Goal: Task Accomplishment & Management: Complete application form

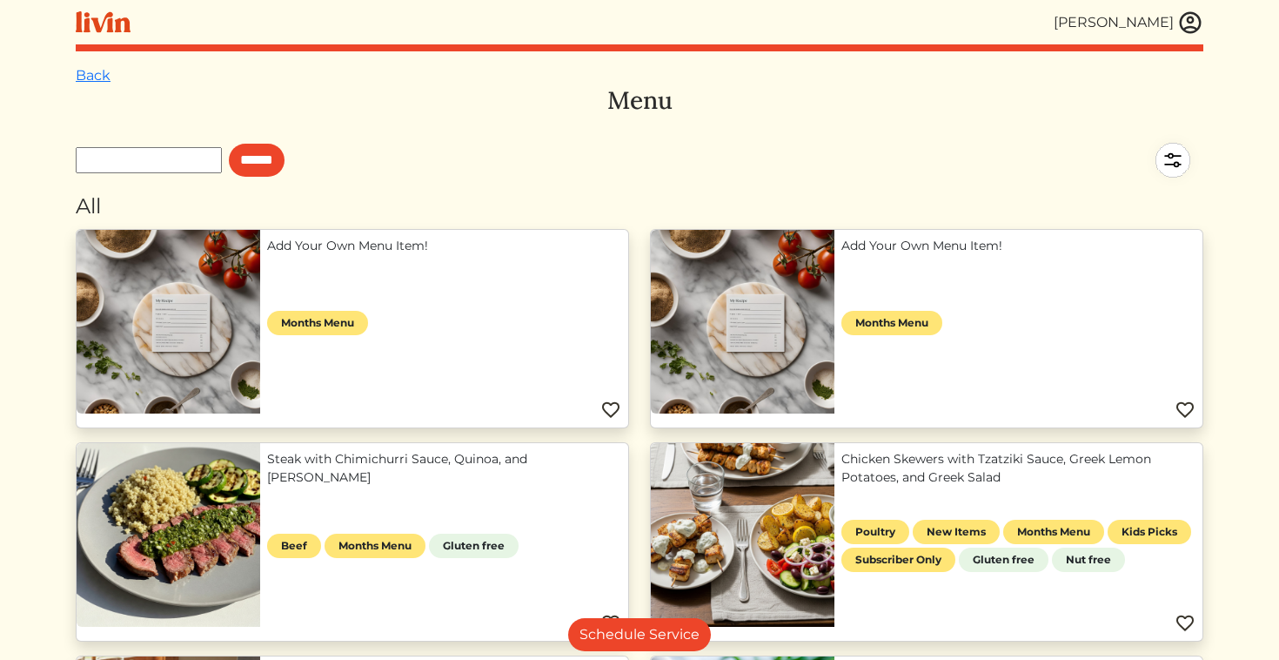
click at [1181, 16] on img at bounding box center [1190, 23] width 26 height 26
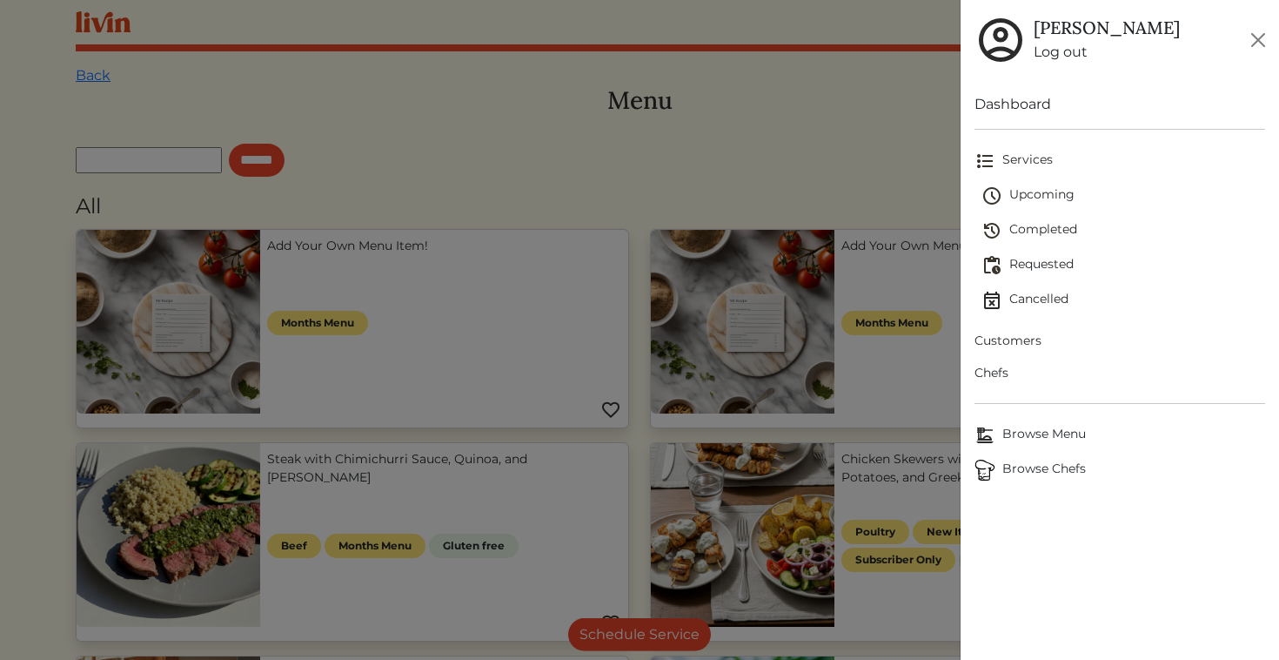
click at [1055, 57] on link "Log out" at bounding box center [1107, 52] width 146 height 21
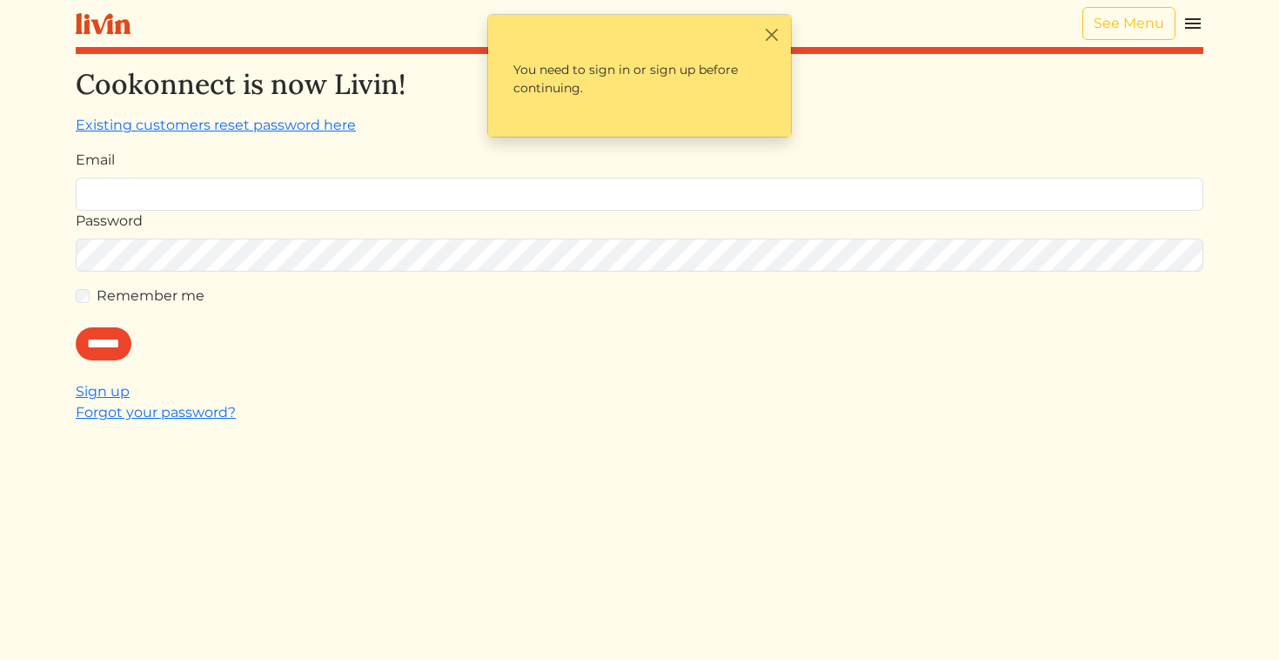
click at [1190, 25] on img at bounding box center [1193, 23] width 21 height 21
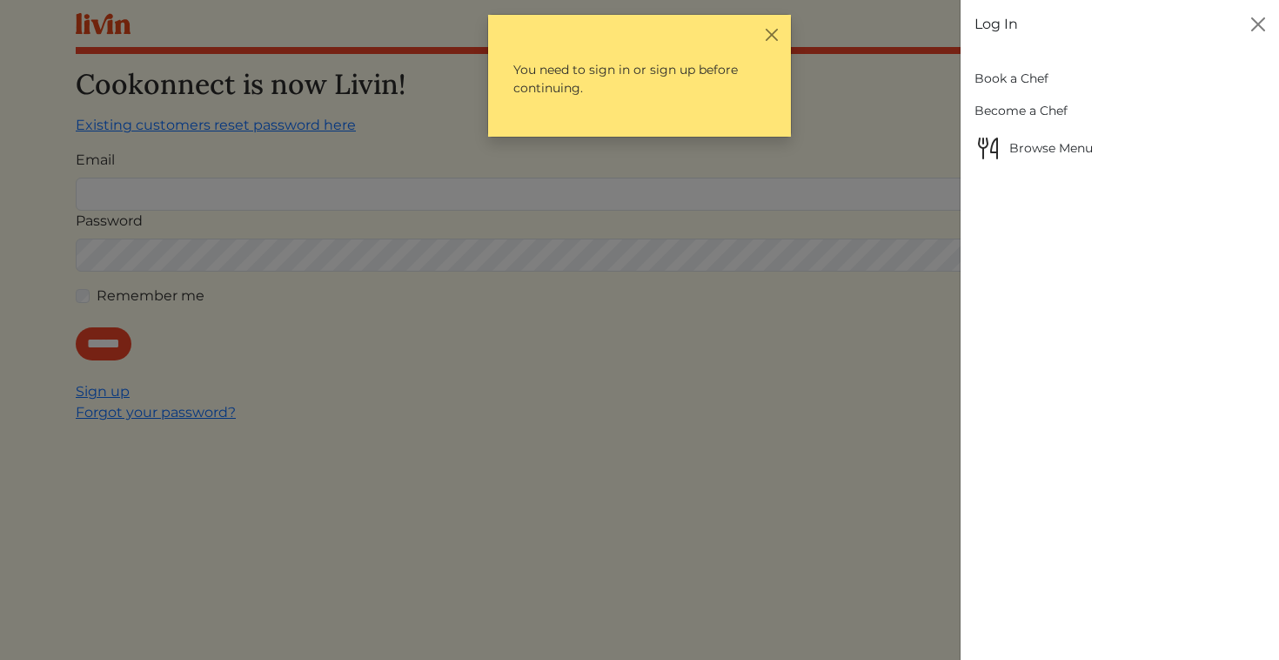
click at [1005, 23] on link "Log In" at bounding box center [997, 24] width 44 height 21
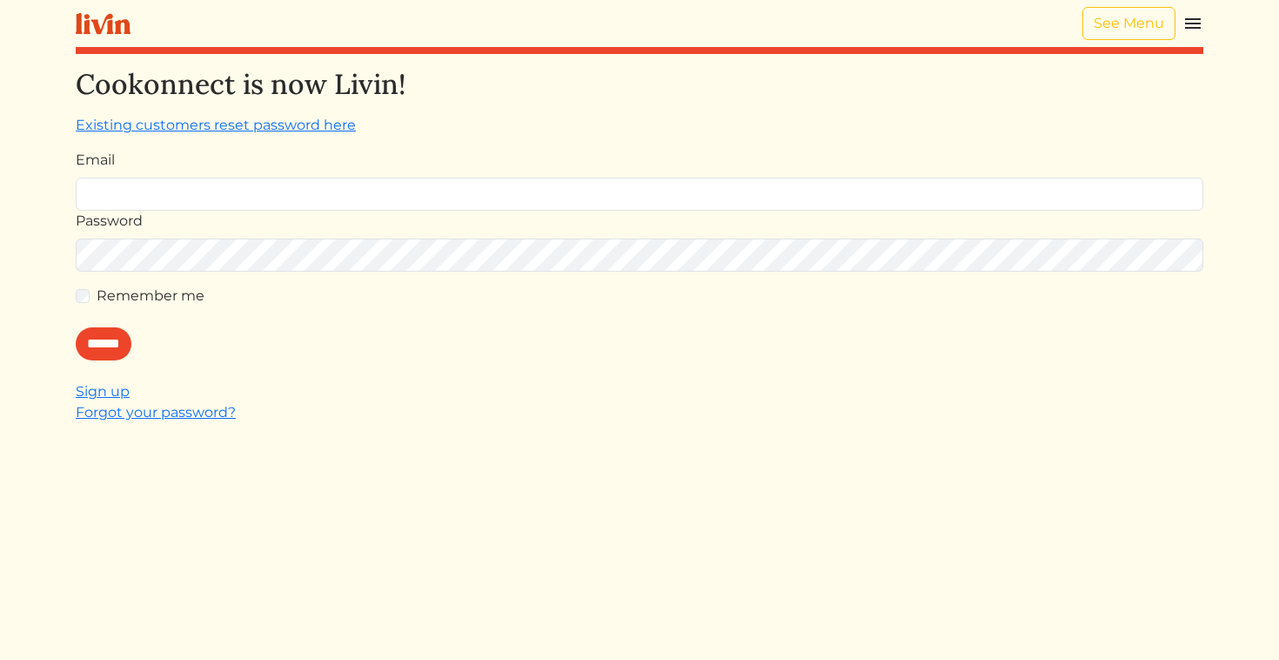
click at [1182, 27] on div "See Menu" at bounding box center [1143, 23] width 121 height 33
click at [1188, 27] on img at bounding box center [1193, 23] width 21 height 21
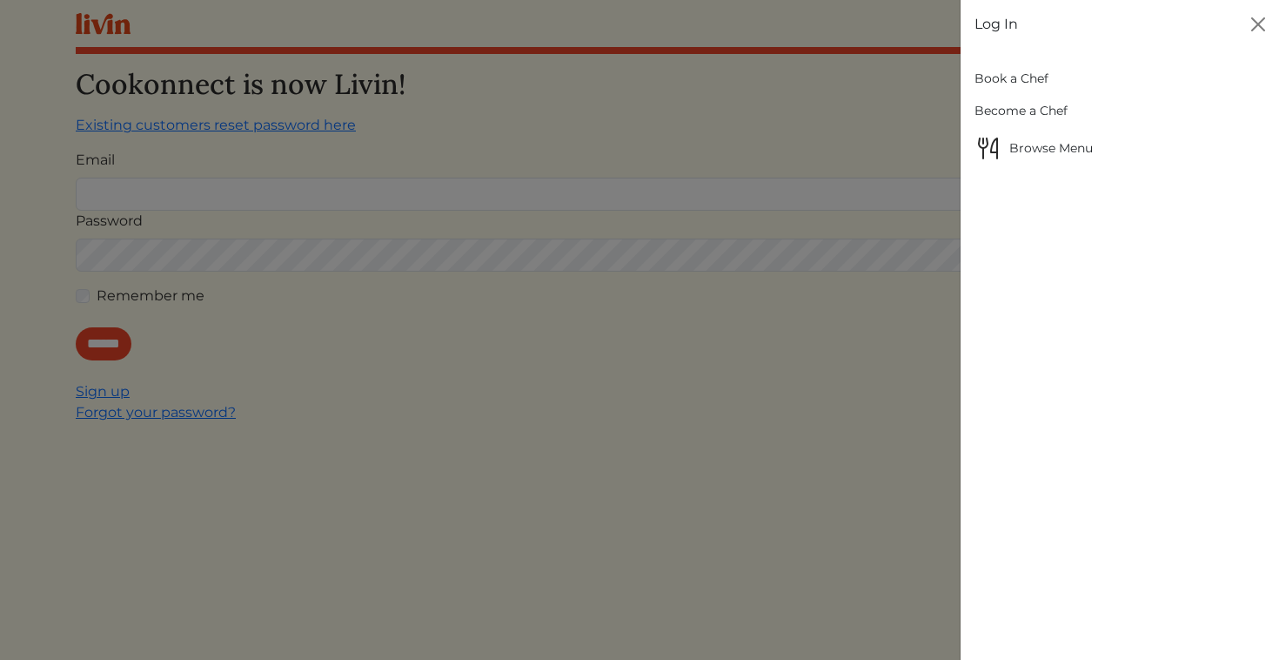
click at [1023, 78] on link "Book a Chef" at bounding box center [1121, 79] width 292 height 32
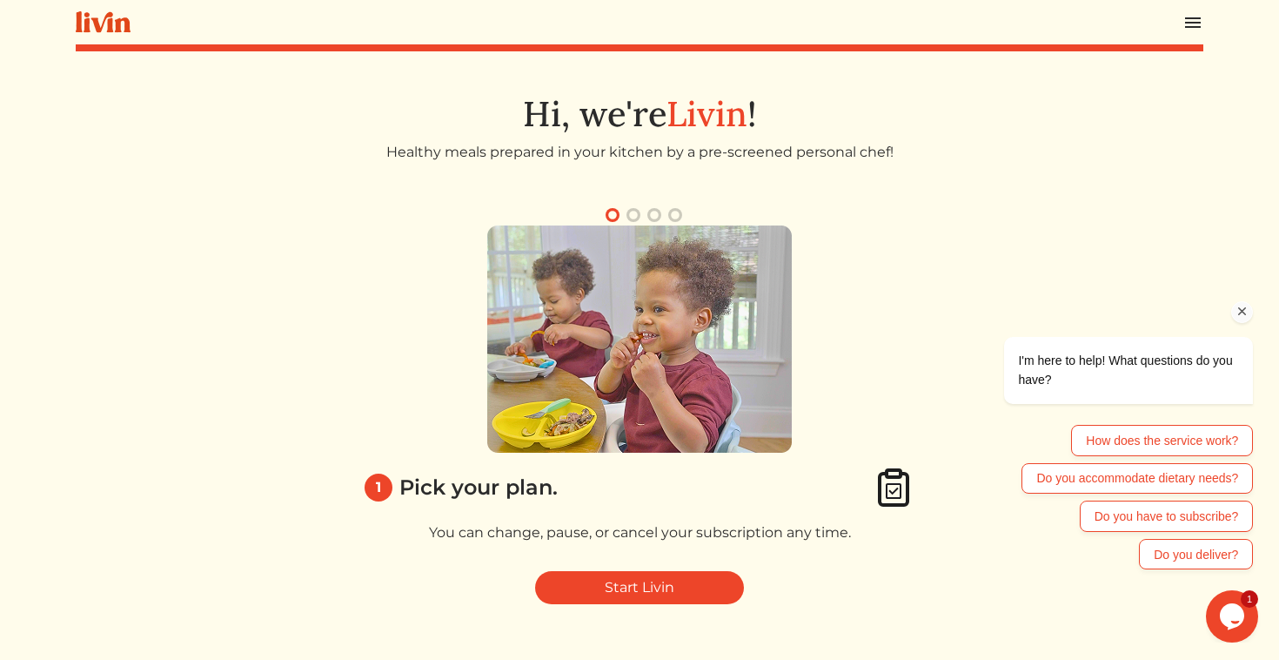
drag, startPoint x: 1247, startPoint y: 305, endPoint x: 2196, endPoint y: 485, distance: 965.5
click at [1247, 305] on icon "Chat attention grabber" at bounding box center [1243, 312] width 16 height 16
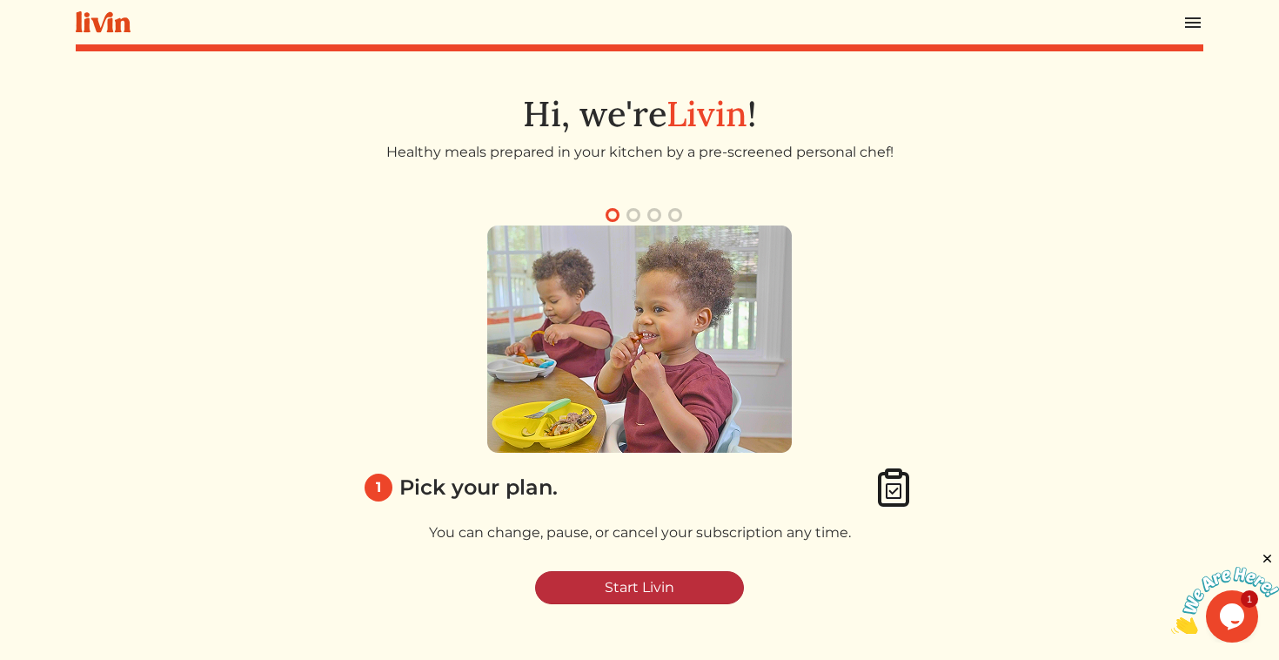
click at [606, 589] on link "Start Livin" at bounding box center [639, 587] width 209 height 33
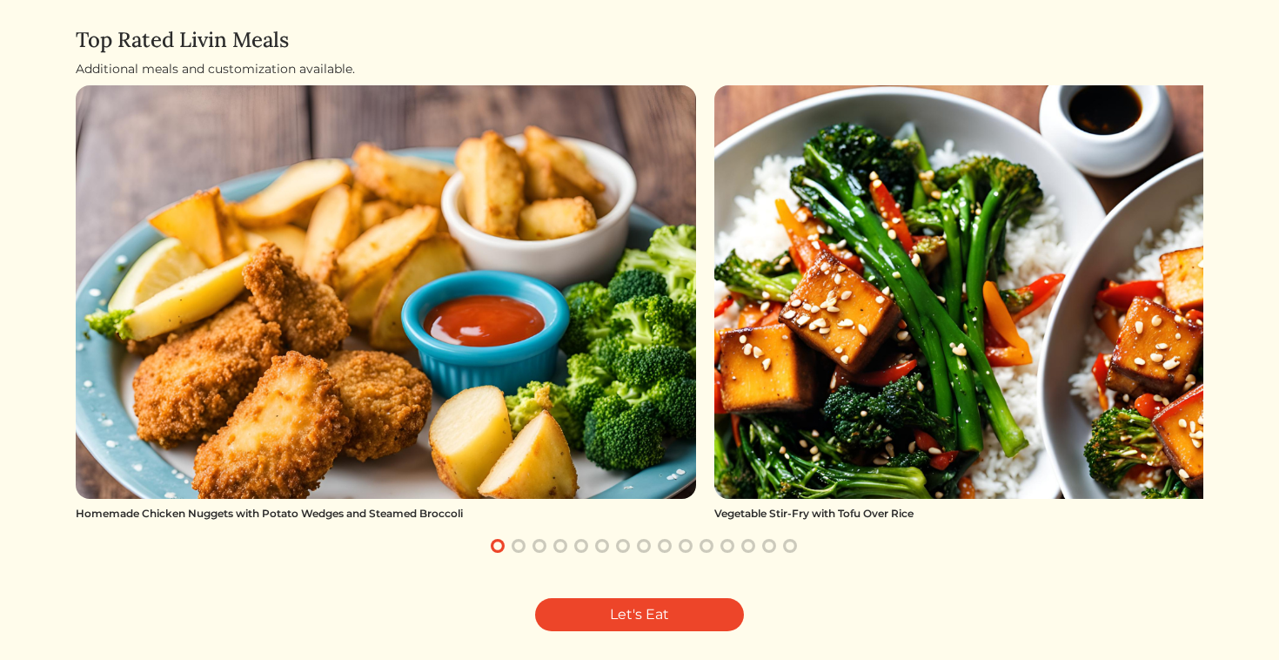
scroll to position [188, 0]
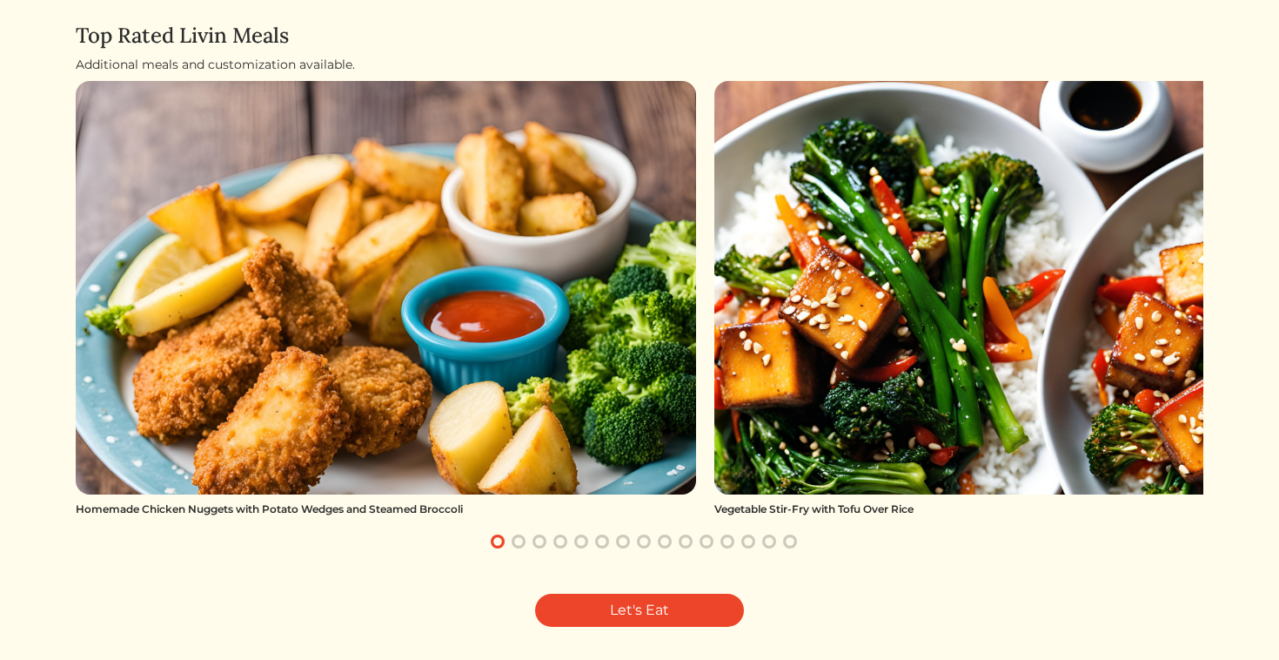
click at [530, 546] on button "button" at bounding box center [539, 541] width 21 height 21
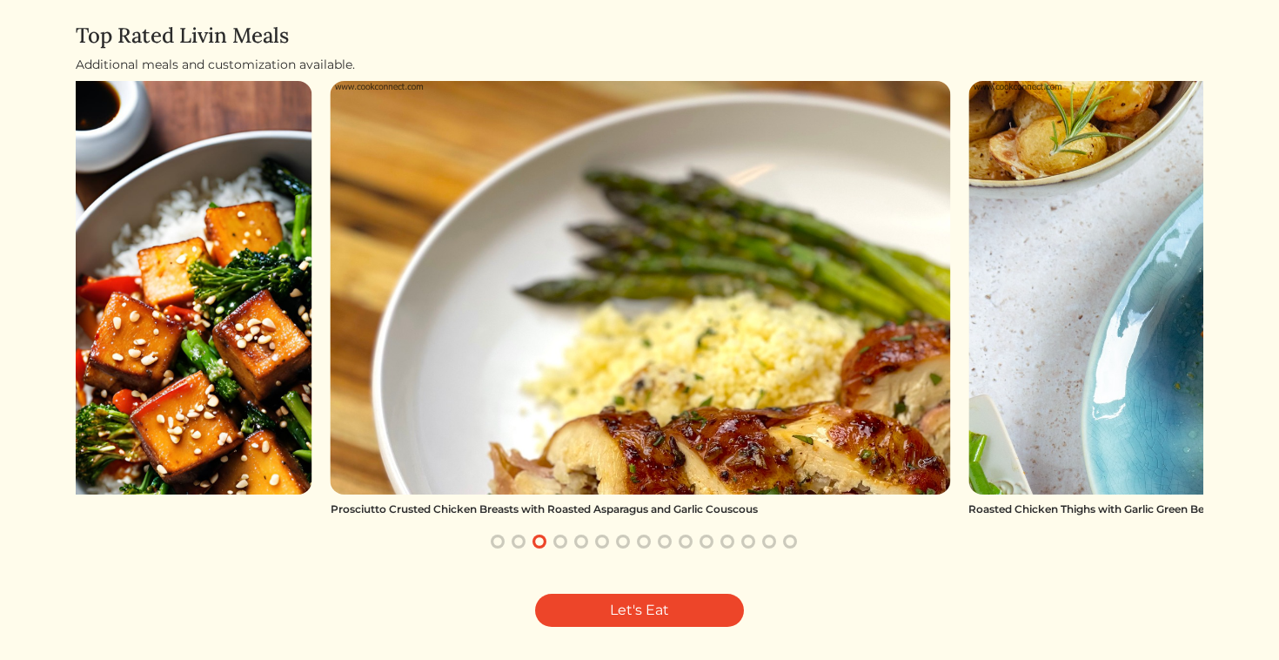
click at [558, 546] on button "button" at bounding box center [560, 541] width 21 height 21
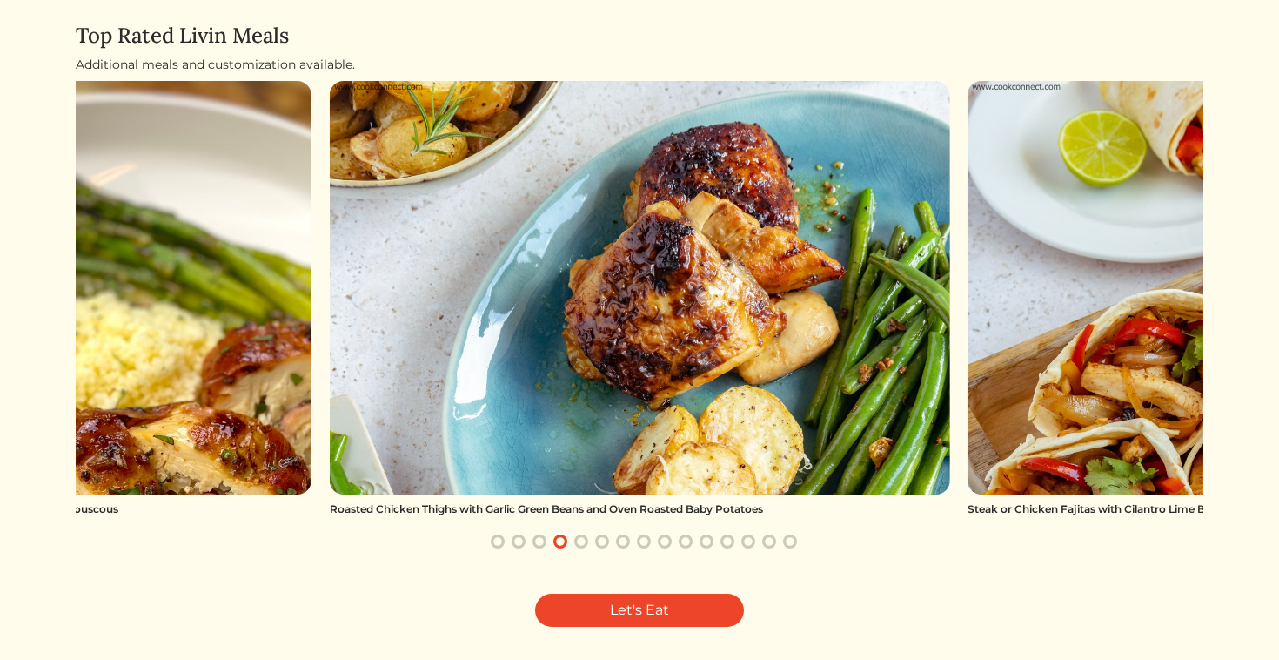
click at [577, 547] on button "button" at bounding box center [581, 541] width 21 height 21
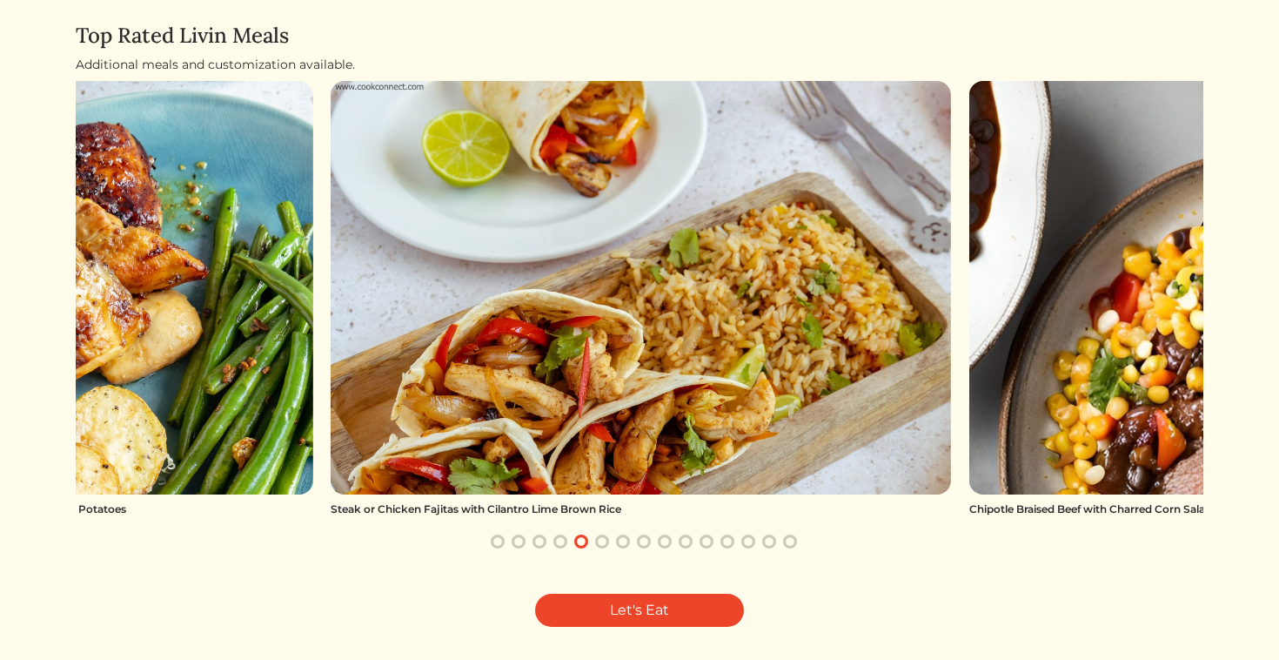
click at [601, 547] on button "button" at bounding box center [602, 541] width 21 height 21
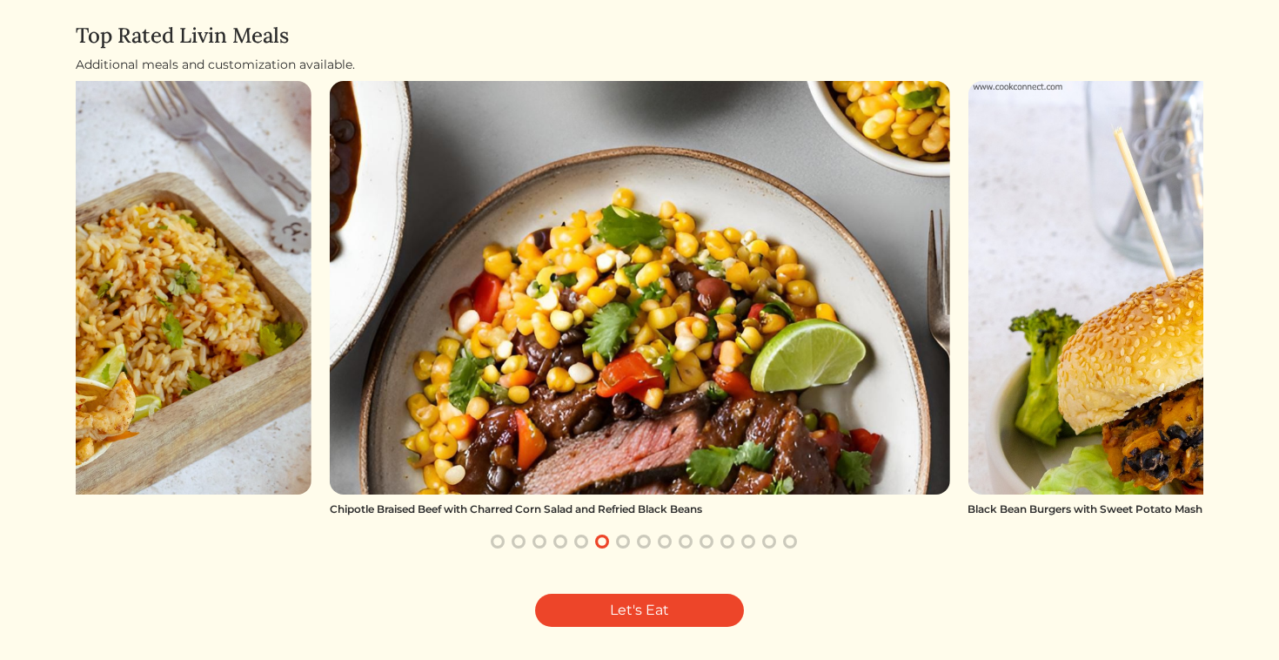
click at [628, 545] on button "button" at bounding box center [623, 541] width 21 height 21
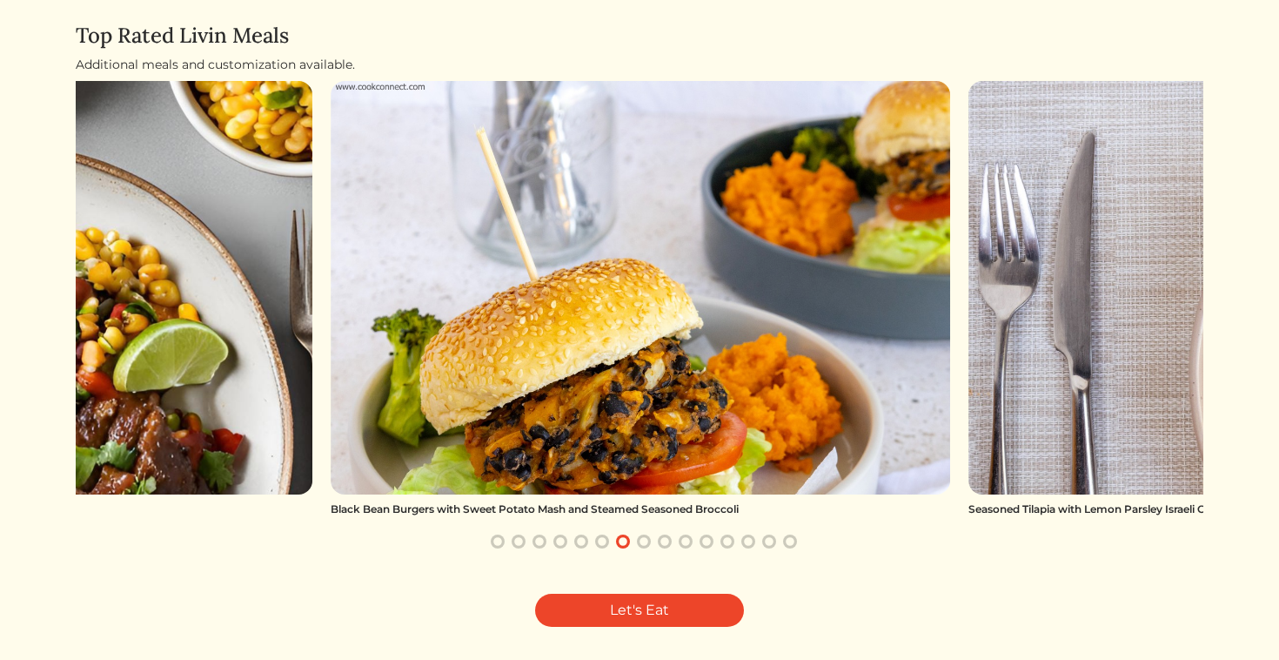
click at [658, 543] on button "button" at bounding box center [664, 541] width 21 height 21
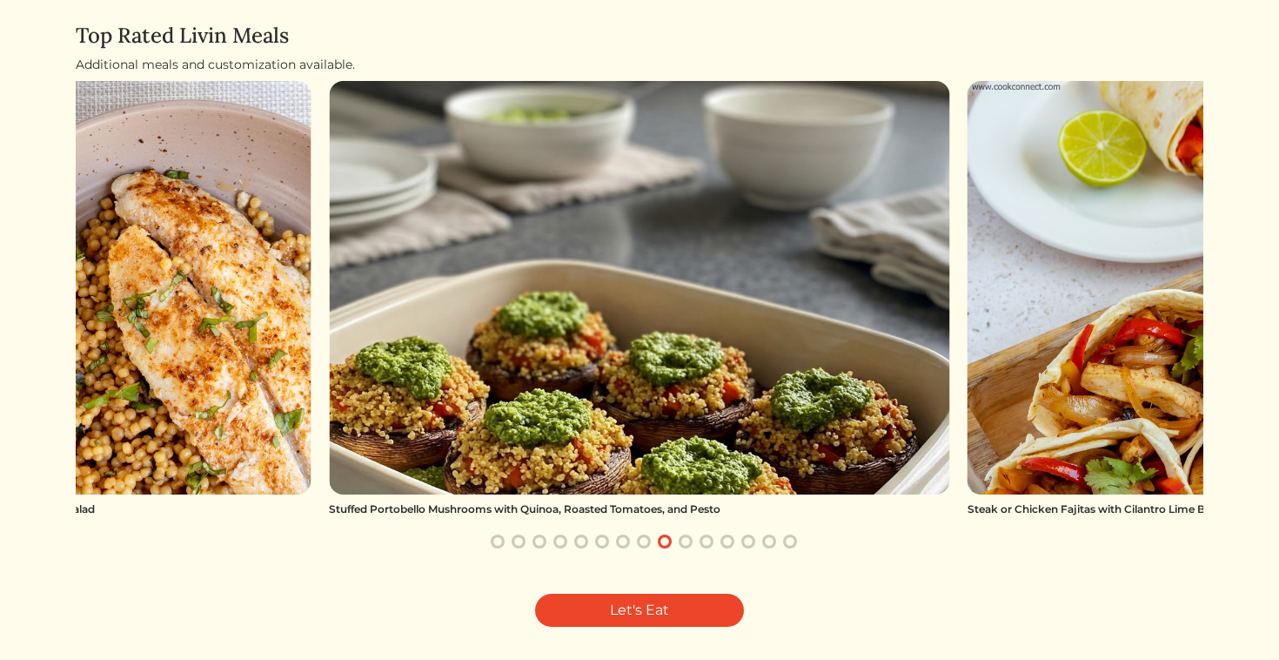
click at [674, 544] on div at bounding box center [643, 541] width 1053 height 21
click at [686, 547] on button "button" at bounding box center [685, 541] width 21 height 21
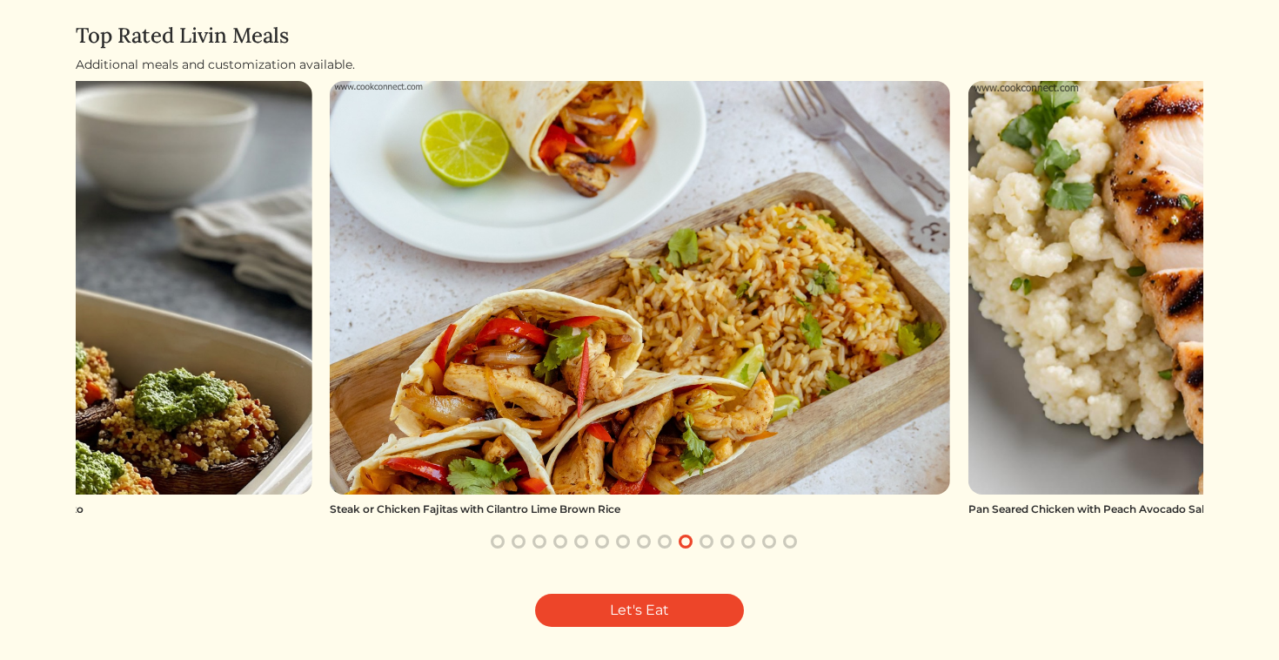
click at [702, 546] on button "button" at bounding box center [706, 541] width 21 height 21
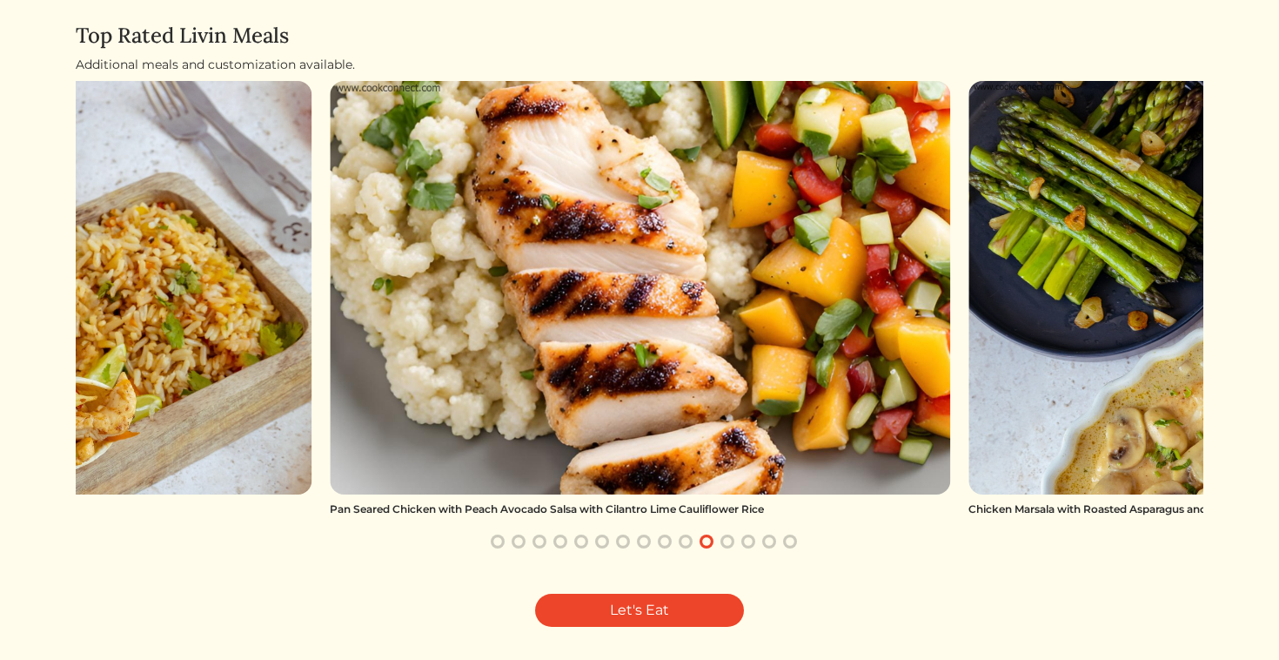
click at [718, 543] on button "button" at bounding box center [727, 541] width 21 height 21
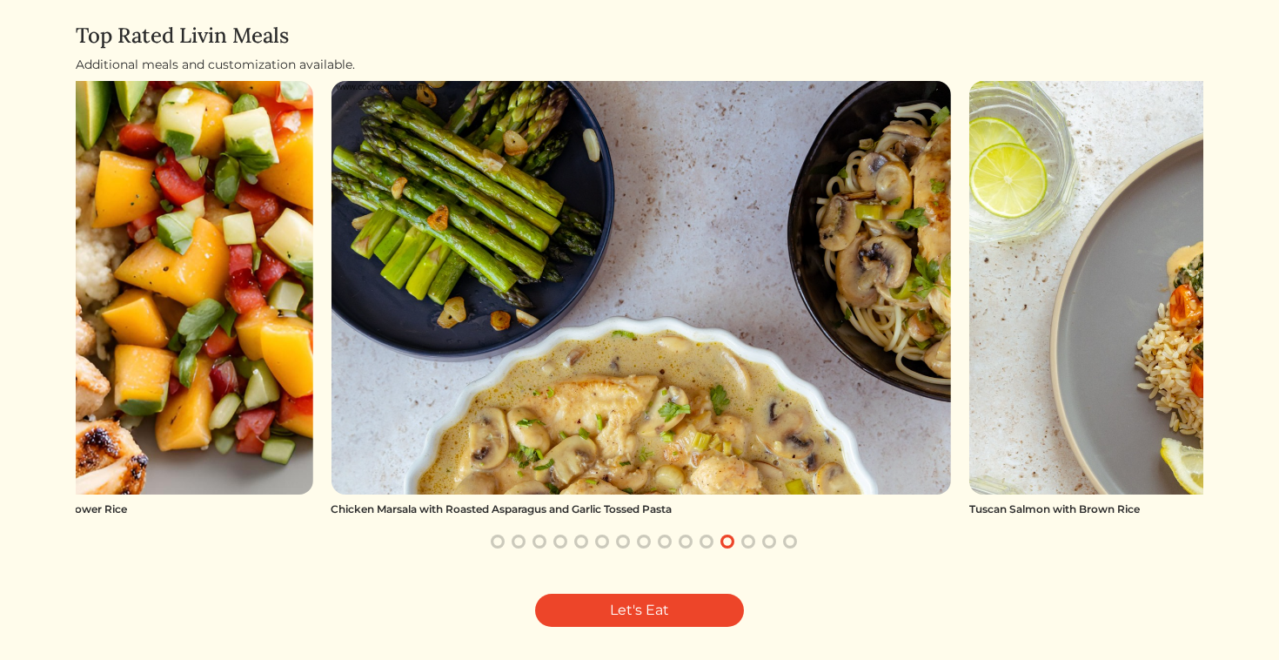
click at [737, 542] on button "button" at bounding box center [727, 541] width 21 height 21
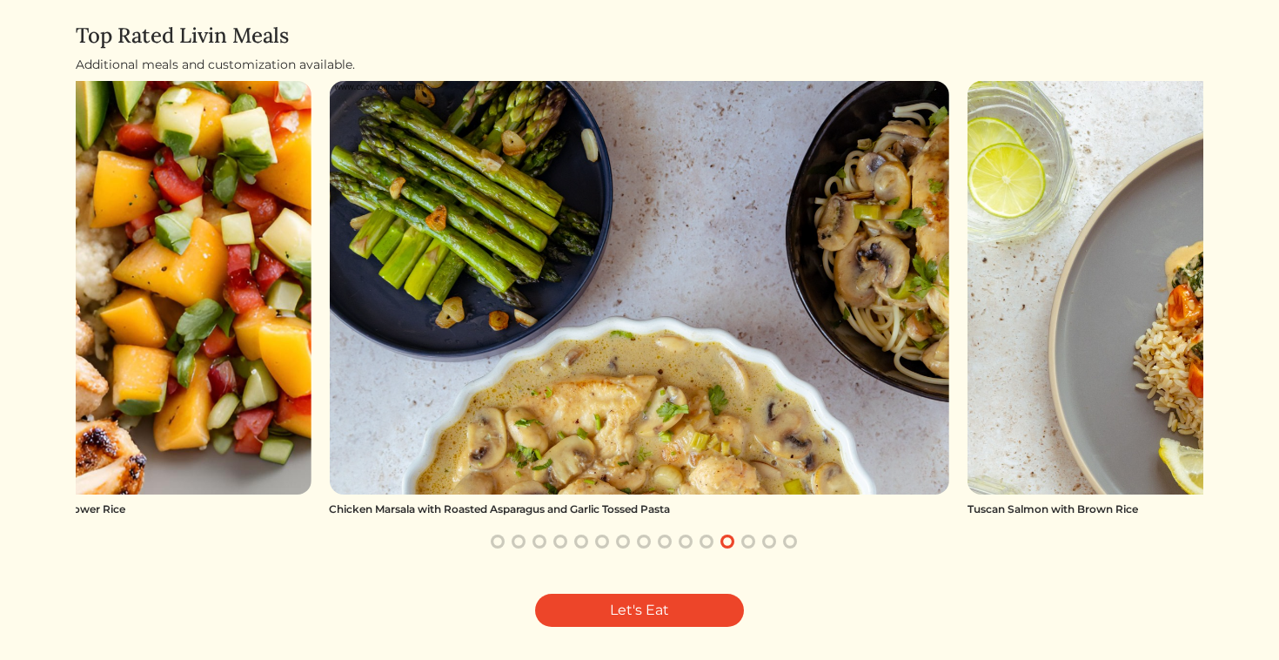
click at [743, 542] on button "button" at bounding box center [748, 541] width 21 height 21
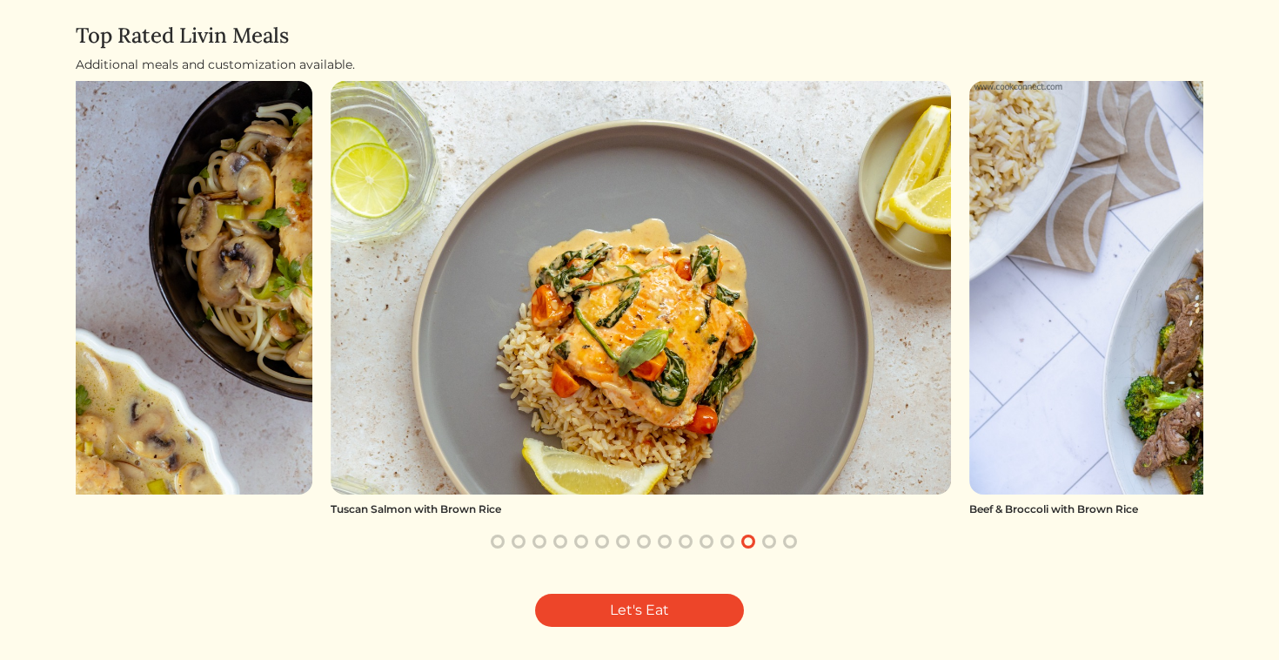
click at [766, 544] on button "button" at bounding box center [769, 541] width 21 height 21
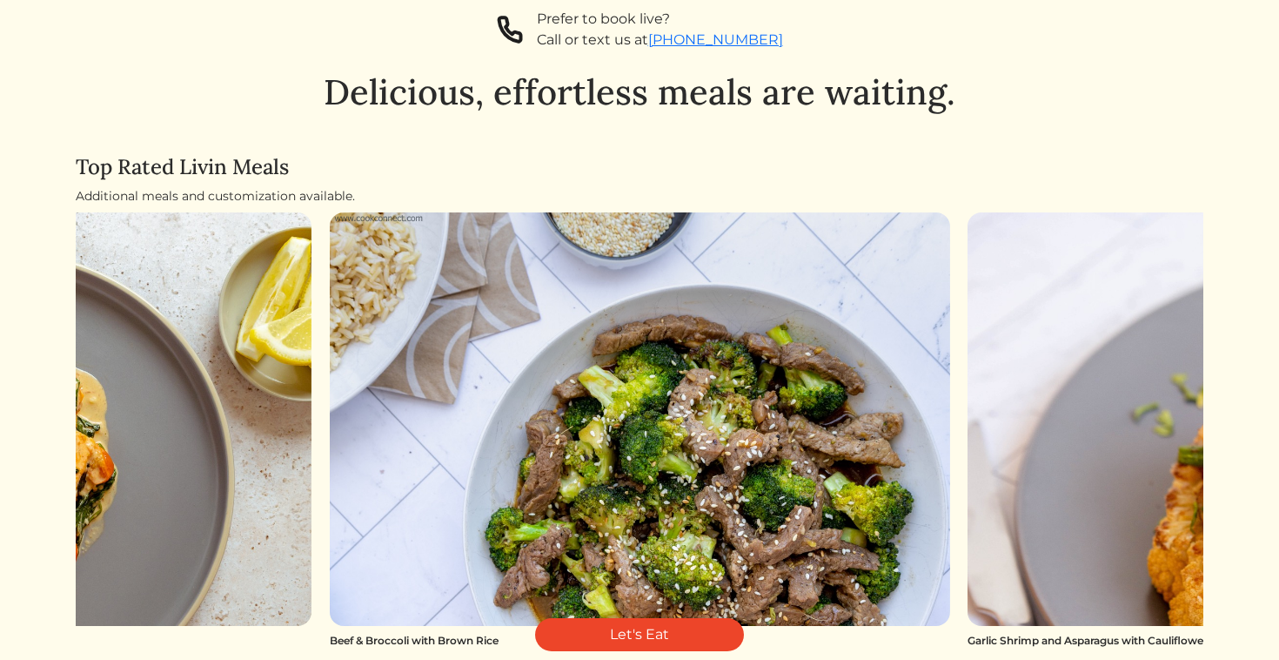
scroll to position [0, 0]
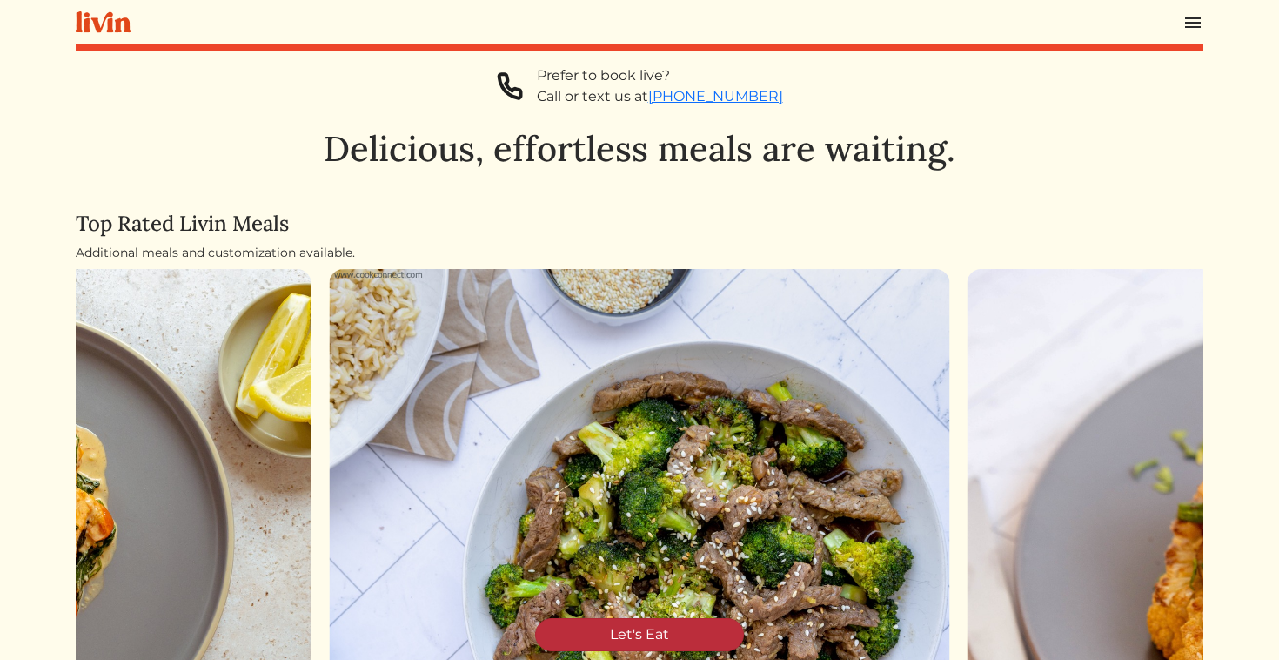
click at [637, 640] on link "Let's Eat" at bounding box center [639, 634] width 209 height 33
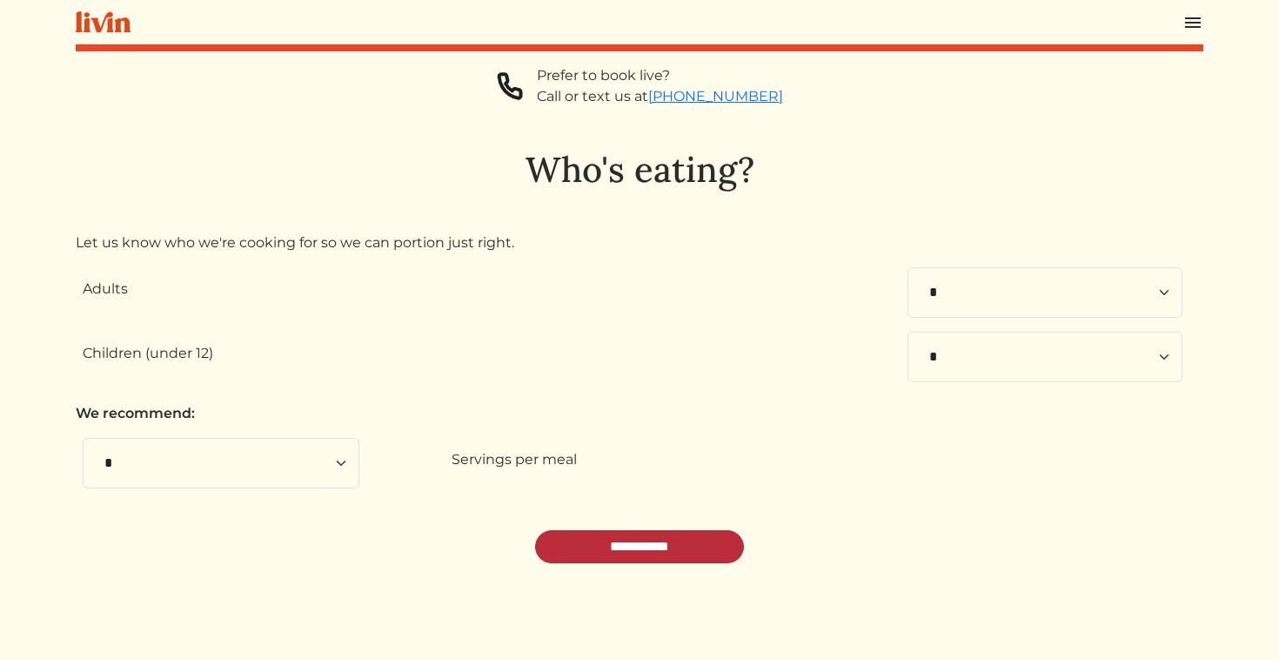
click at [641, 552] on input "**********" at bounding box center [639, 546] width 209 height 33
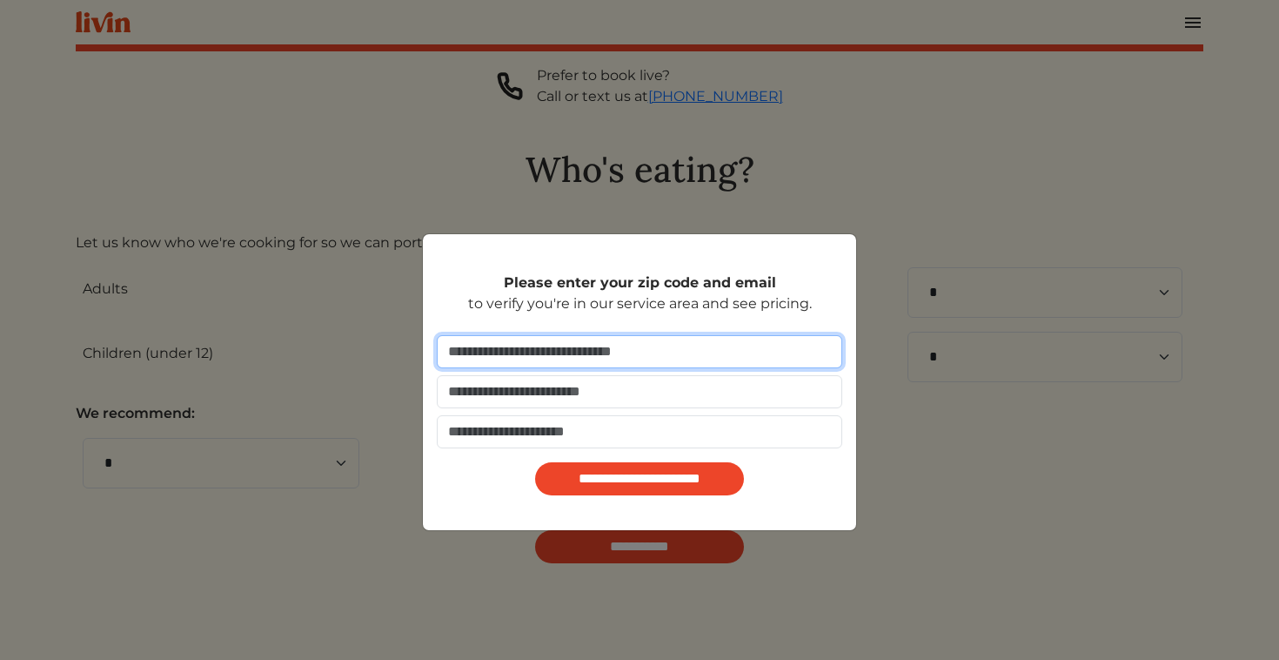
click at [611, 358] on input "number" at bounding box center [640, 351] width 406 height 33
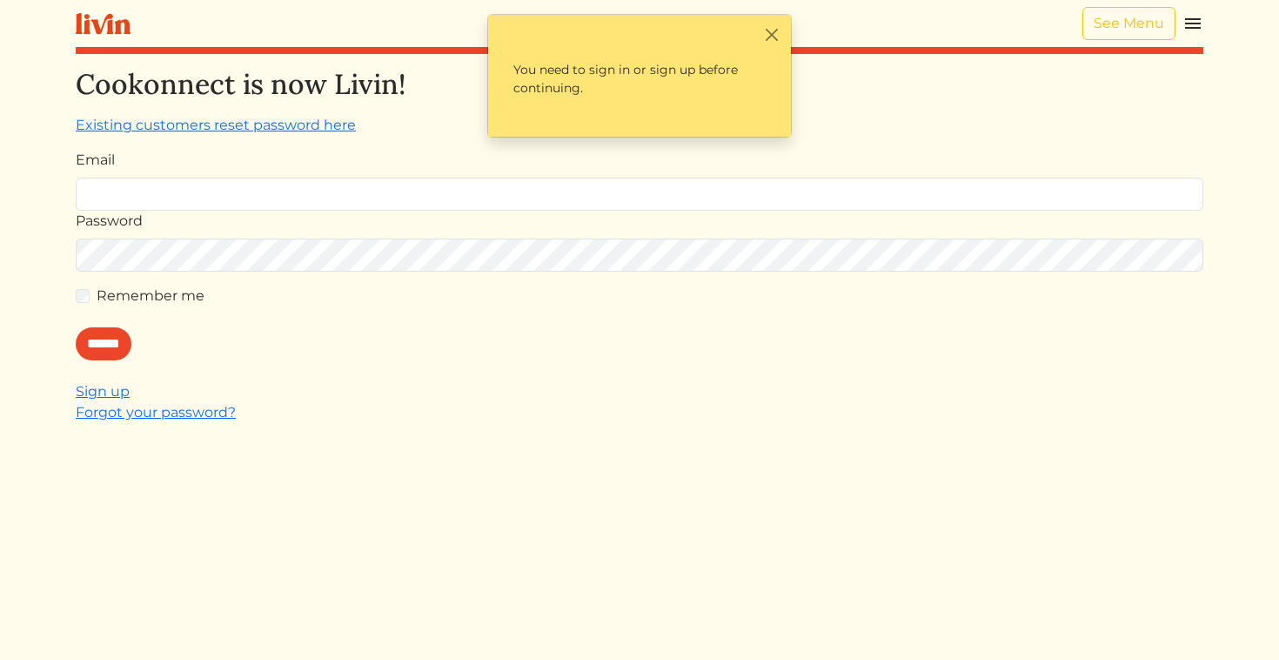
click at [1200, 24] on img at bounding box center [1193, 23] width 21 height 21
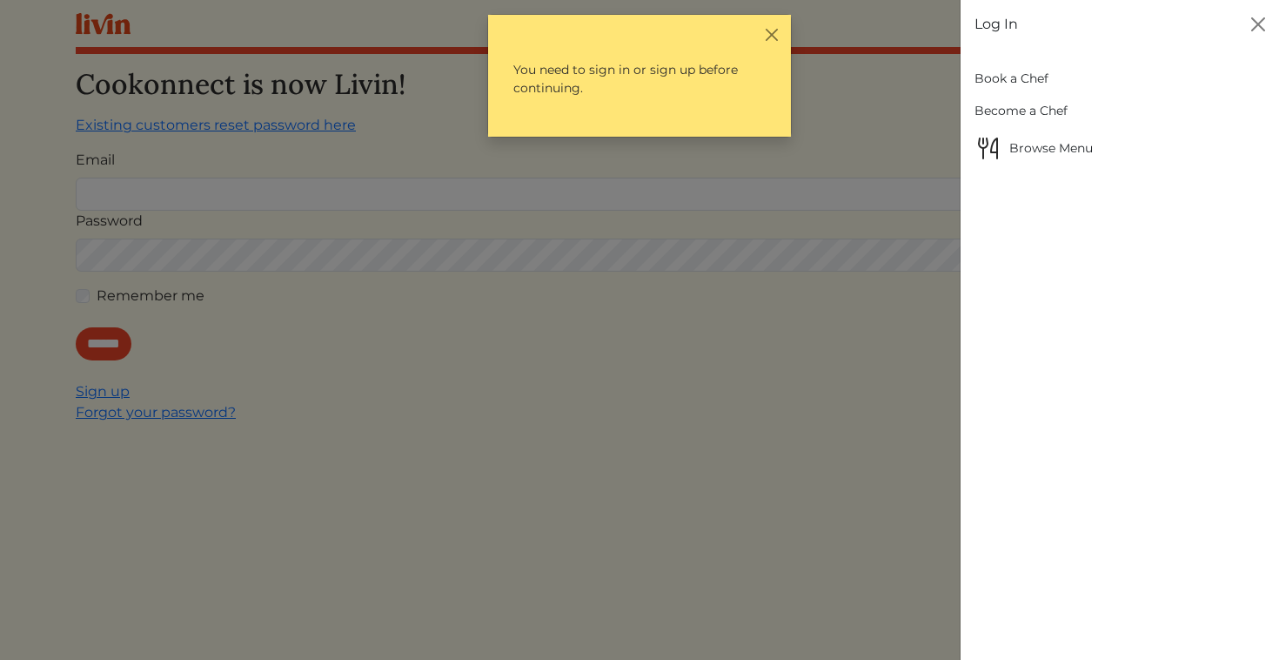
click at [1017, 69] on link "Book a Chef" at bounding box center [1121, 79] width 292 height 32
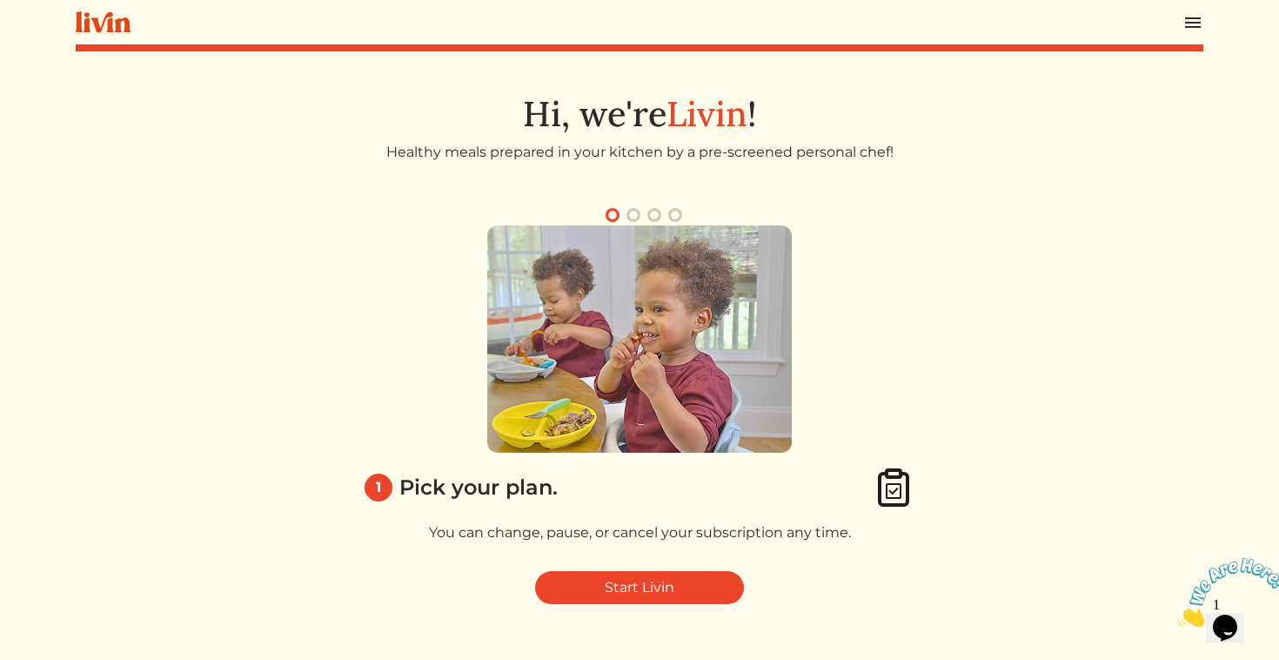
click at [1186, 24] on img at bounding box center [1193, 22] width 21 height 21
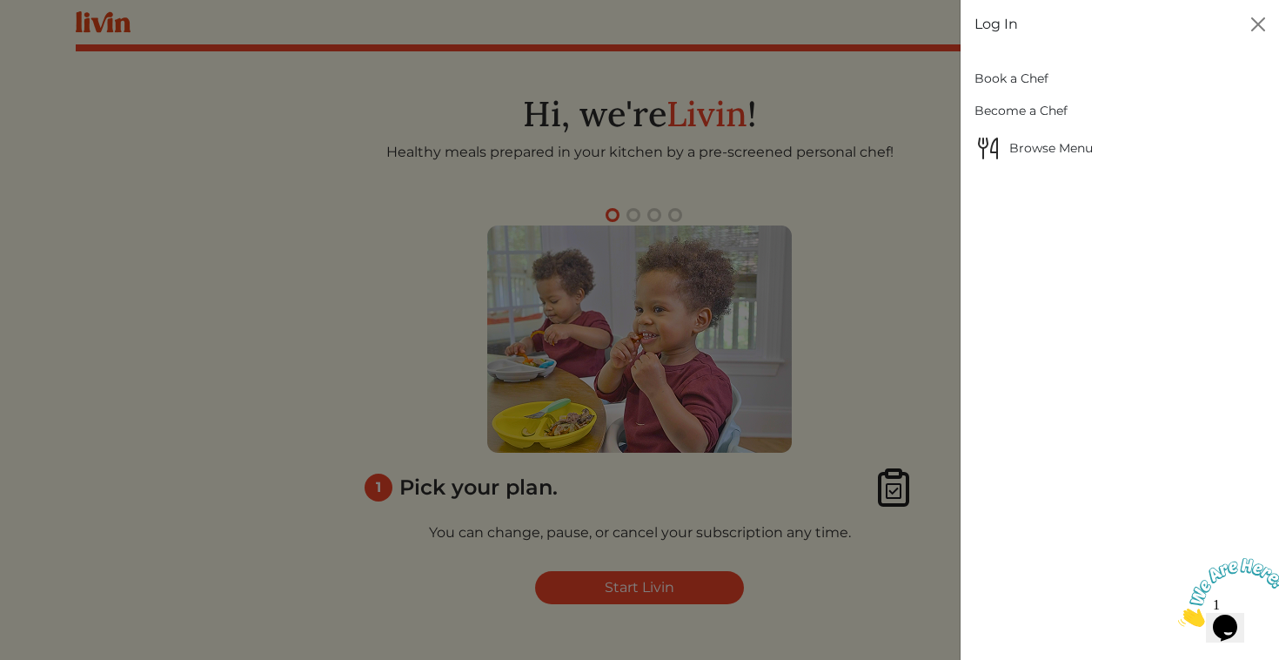
click at [989, 22] on link "Log In" at bounding box center [997, 24] width 44 height 21
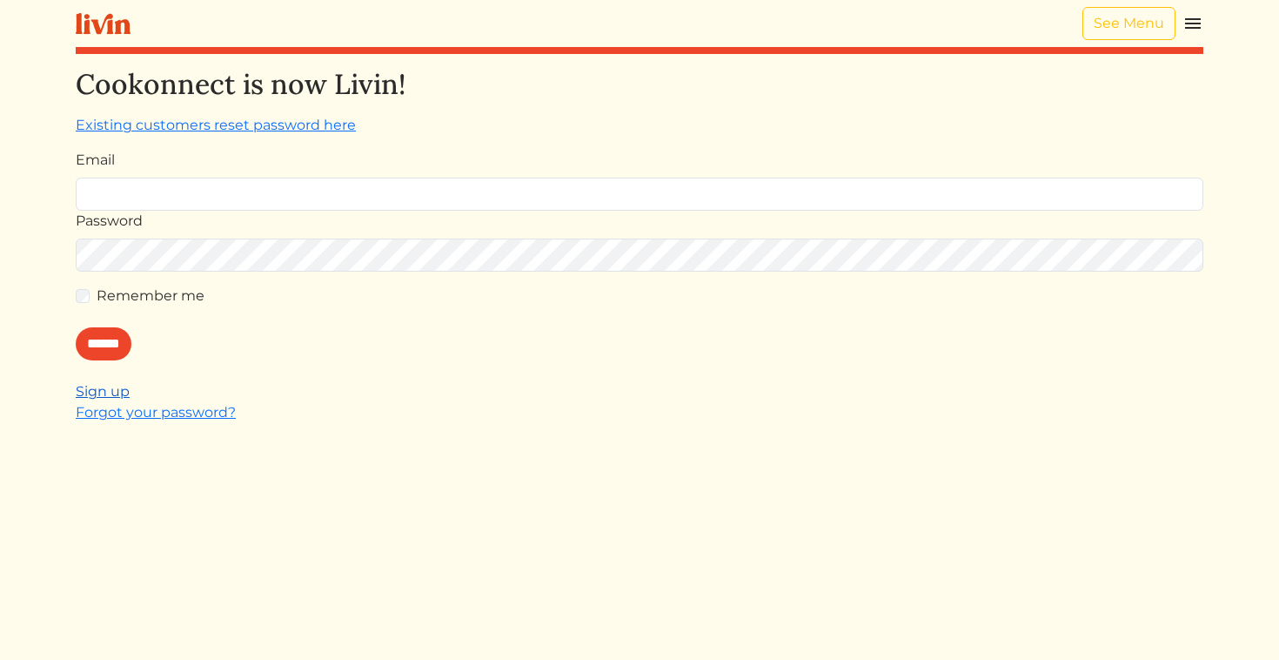
click at [104, 397] on link "Sign up" at bounding box center [103, 391] width 54 height 17
